Goal: Task Accomplishment & Management: Manage account settings

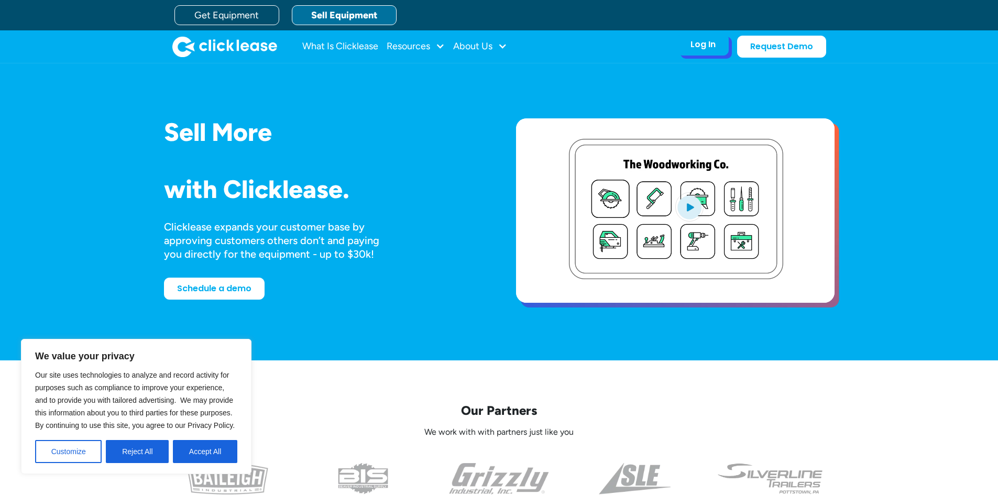
click at [694, 46] on div "Log In" at bounding box center [702, 44] width 25 height 10
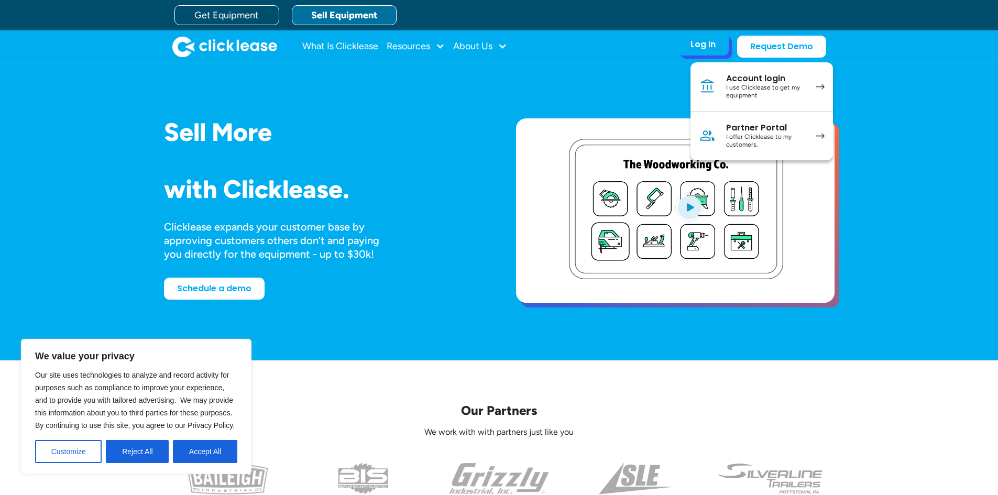
click at [749, 144] on div "I offer Clicklease to my customers." at bounding box center [765, 141] width 79 height 16
